Goal: Task Accomplishment & Management: Use online tool/utility

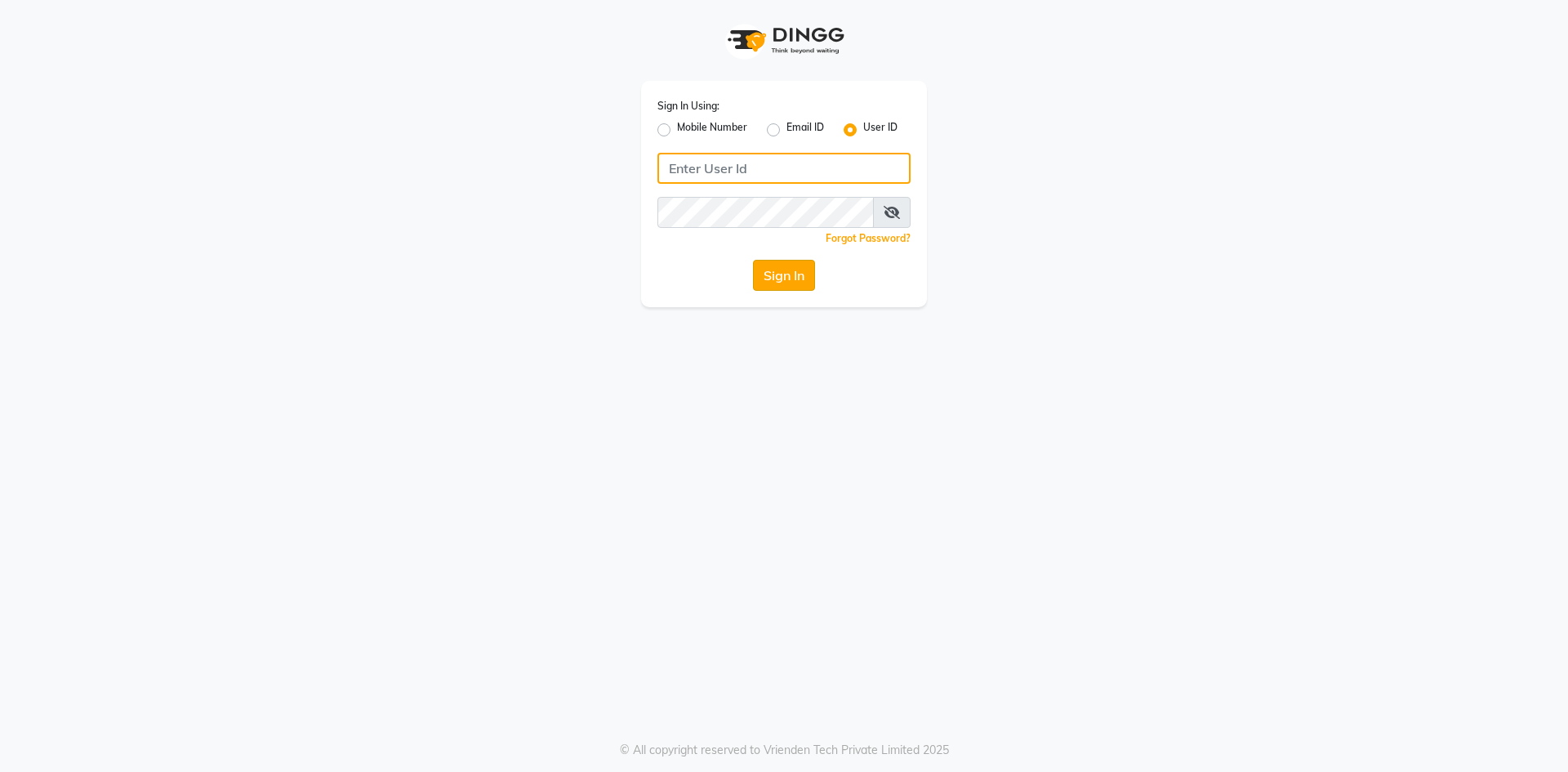
type input "Tony&guy"
click at [768, 284] on button "Sign In" at bounding box center [784, 275] width 62 height 31
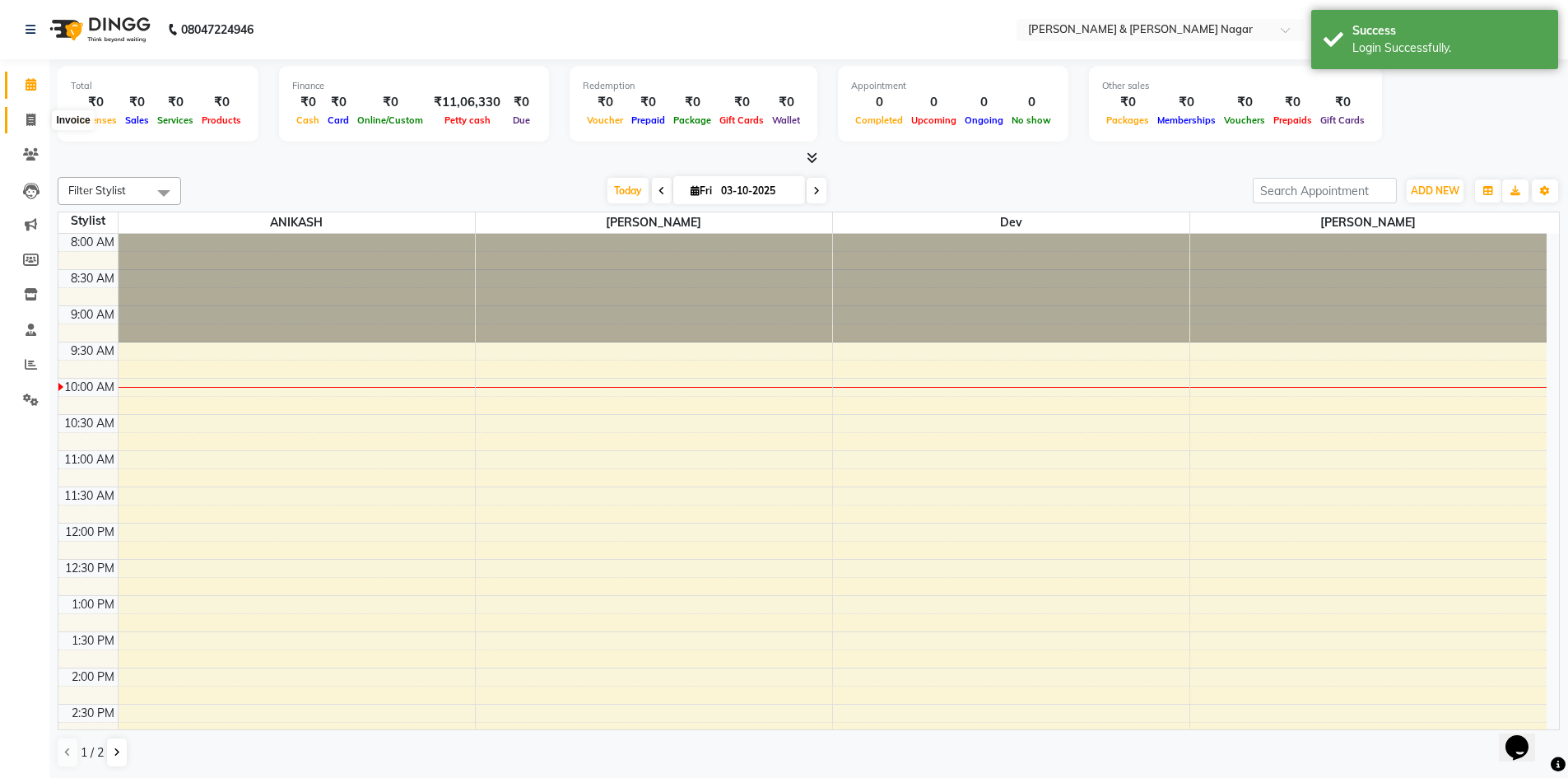
click at [31, 122] on icon at bounding box center [31, 119] width 9 height 12
select select "service"
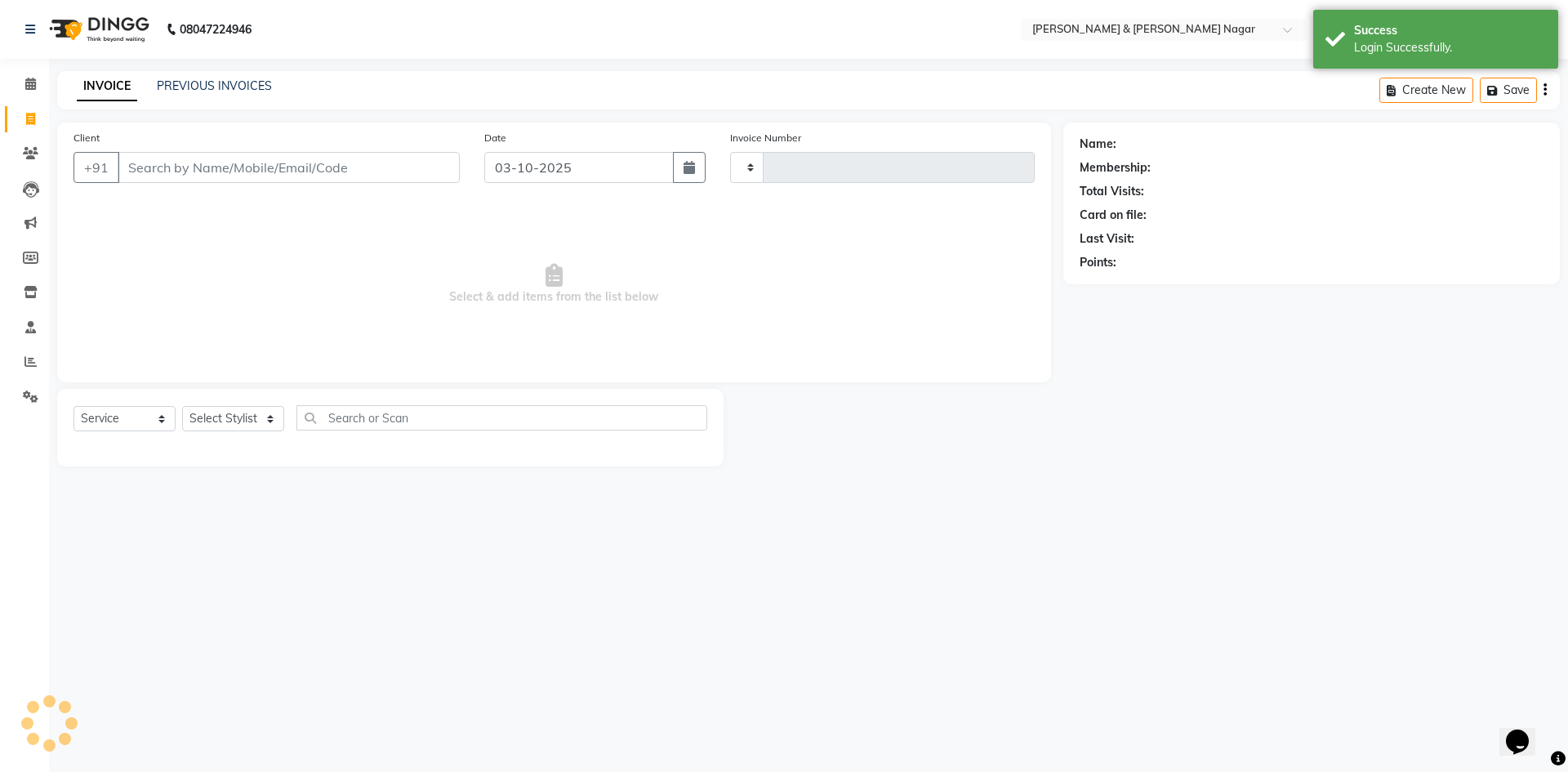
type input "0568"
select select "789"
select select "product"
